Goal: Check status

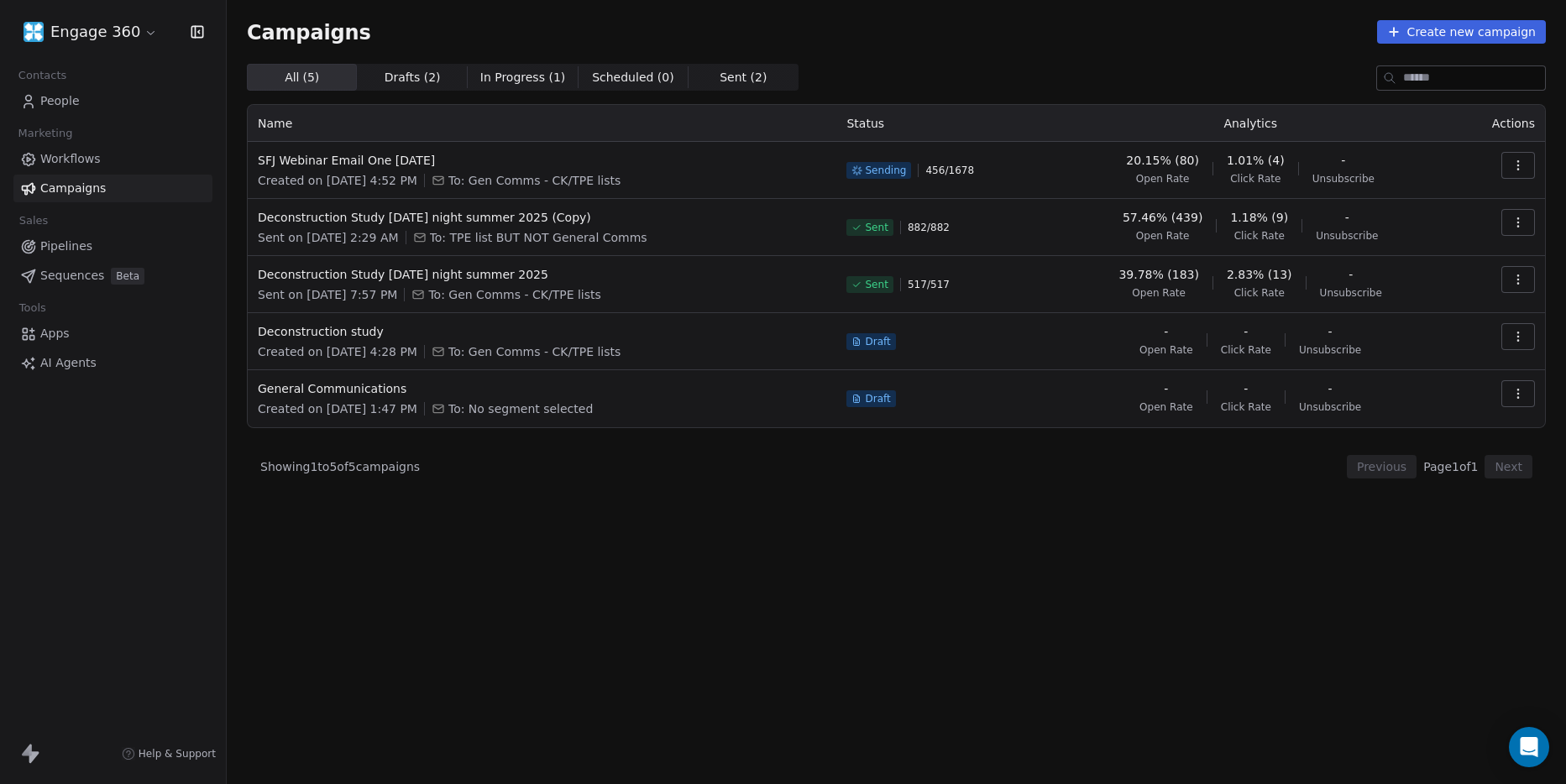
click at [536, 170] on div "SFJ Webinar Email One [DATE] Created on [DATE] 4:52 PM To: Gen Comms - CK/TPE l…" at bounding box center [541, 170] width 568 height 37
drag, startPoint x: 929, startPoint y: 172, endPoint x: 911, endPoint y: 171, distance: 18.0
drag, startPoint x: 911, startPoint y: 171, endPoint x: 1524, endPoint y: 157, distance: 613.2
click at [1524, 157] on button "button" at bounding box center [1519, 165] width 34 height 27
click at [1425, 232] on span "View Analytics" at bounding box center [1433, 230] width 97 height 20
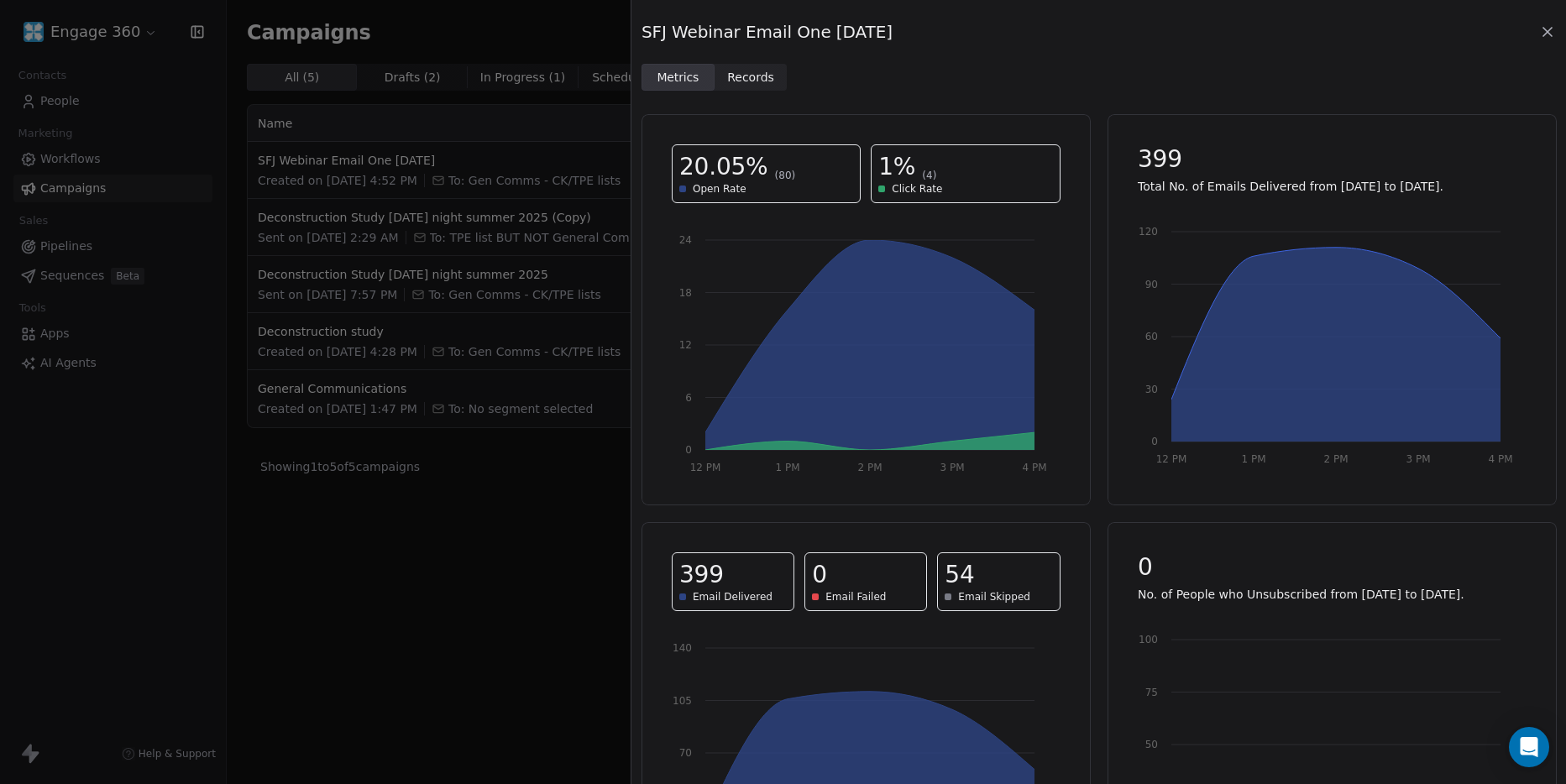
click at [743, 77] on span "Records" at bounding box center [751, 77] width 47 height 18
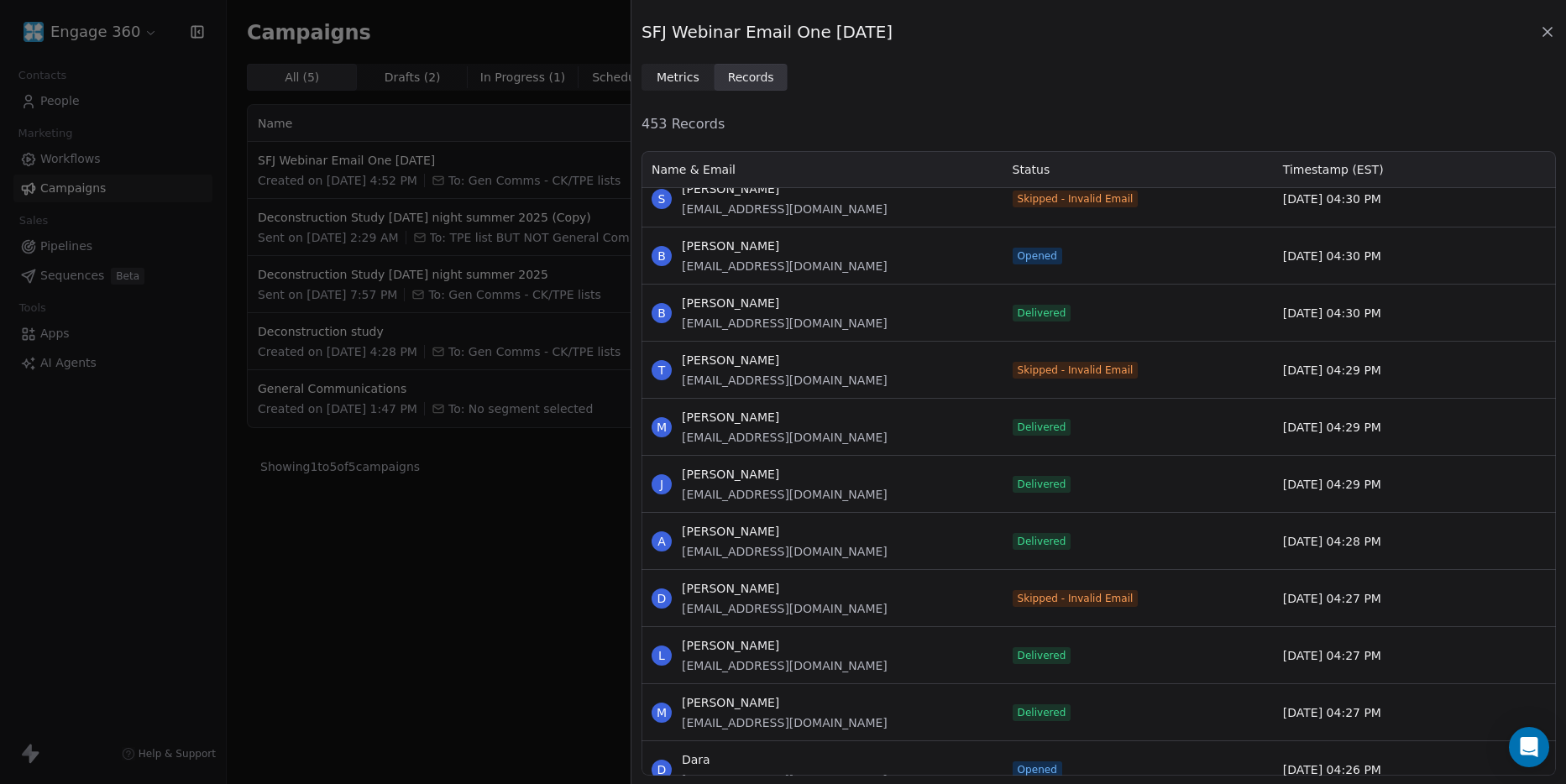
scroll to position [336, 0]
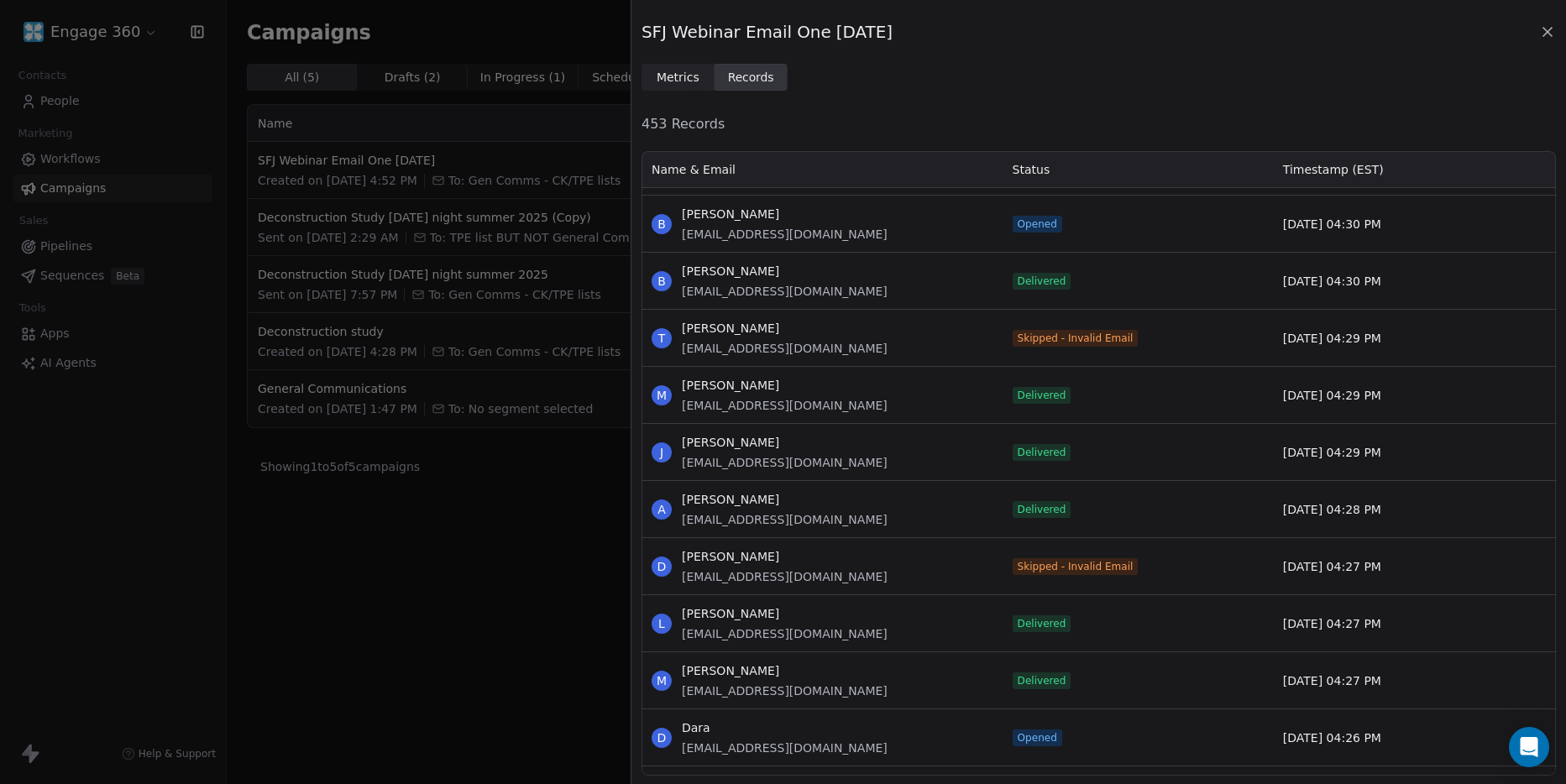
click at [508, 606] on div "SFJ Webinar Email One [DATE] Metrics Metrics Records Records 453 Records Name &…" at bounding box center [783, 392] width 1566 height 784
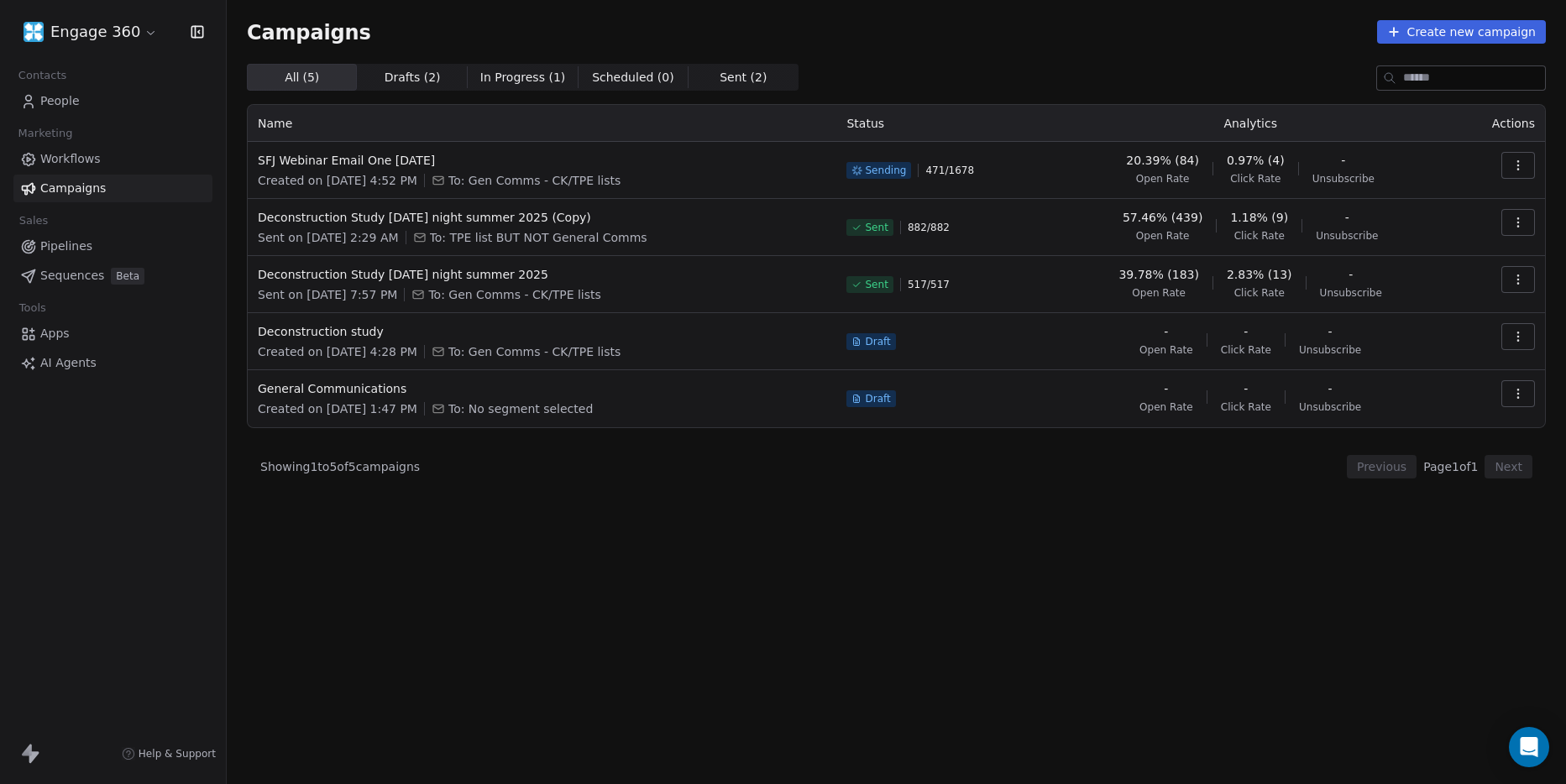
click at [1198, 577] on div "All ( 5 ) All ( 5 ) Drafts ( 2 ) Drafts ( 2 ) In Progress ( 1 ) In Progress ( 1…" at bounding box center [897, 350] width 1299 height 572
